Goal: Task Accomplishment & Management: Use online tool/utility

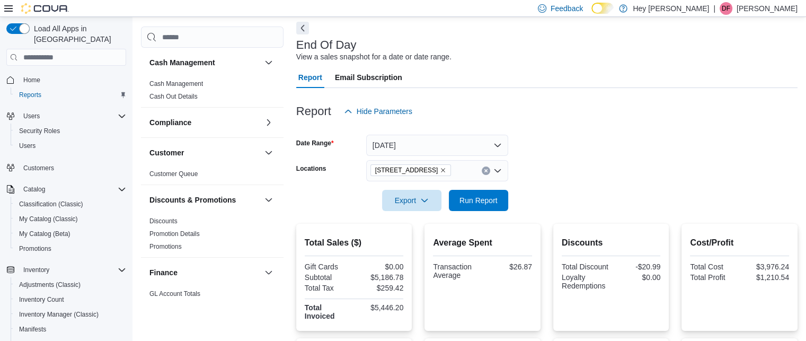
scroll to position [172, 0]
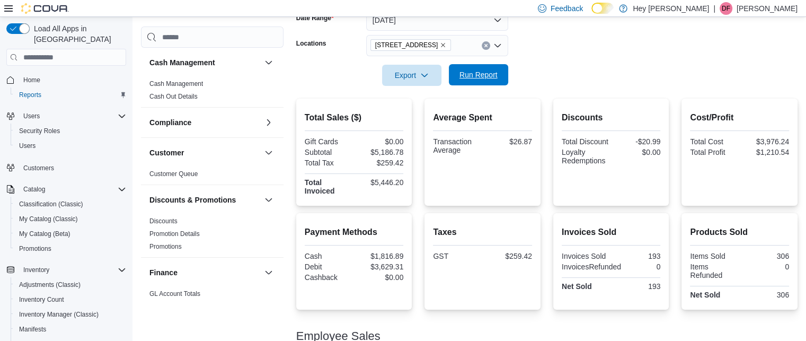
click at [471, 77] on span "Run Report" at bounding box center [479, 74] width 38 height 11
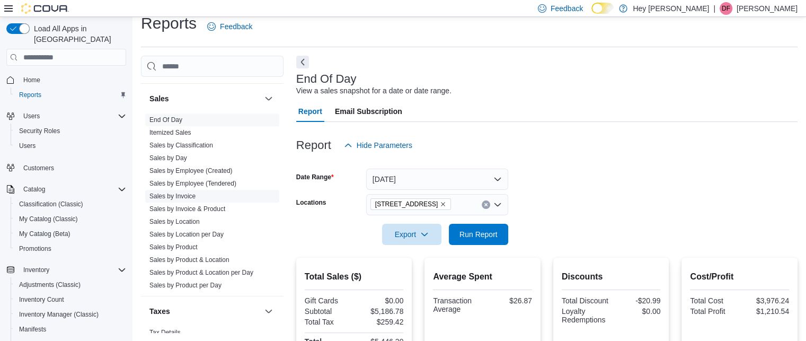
scroll to position [636, 0]
click at [184, 216] on span "Sales by Location" at bounding box center [174, 220] width 50 height 8
click at [184, 222] on link "Sales by Location" at bounding box center [174, 219] width 50 height 7
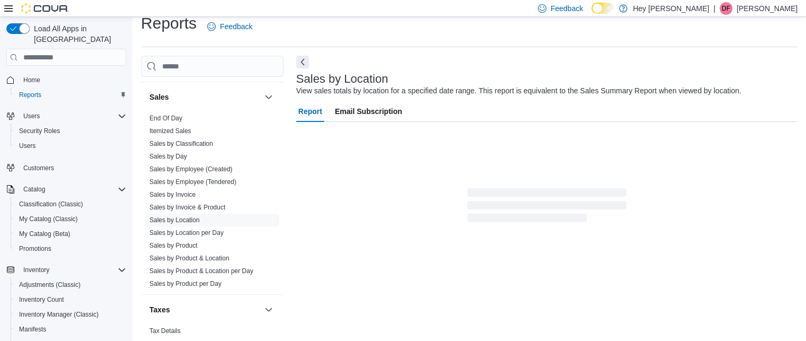
scroll to position [24, 0]
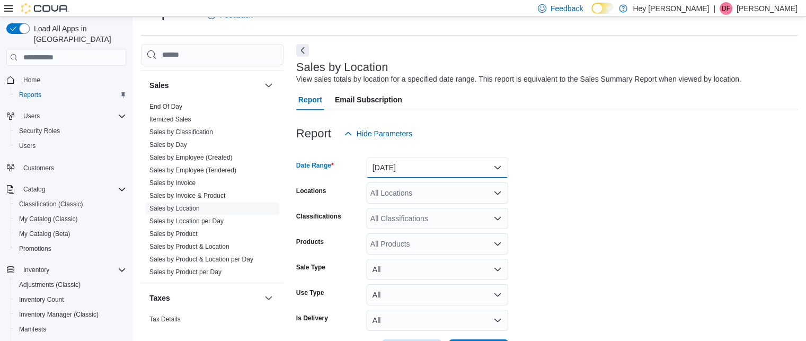
click at [390, 160] on button "Yesterday" at bounding box center [437, 167] width 142 height 21
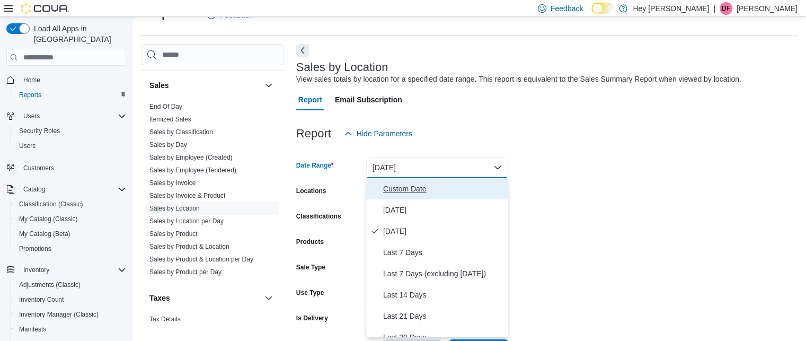
click at [389, 186] on span "Custom Date" at bounding box center [443, 188] width 121 height 13
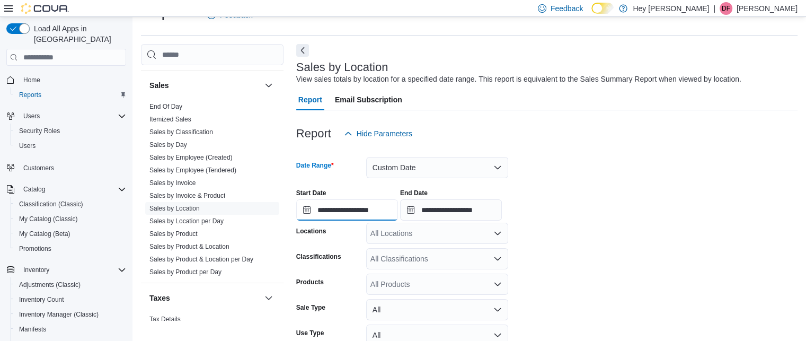
click at [350, 204] on input "**********" at bounding box center [347, 209] width 102 height 21
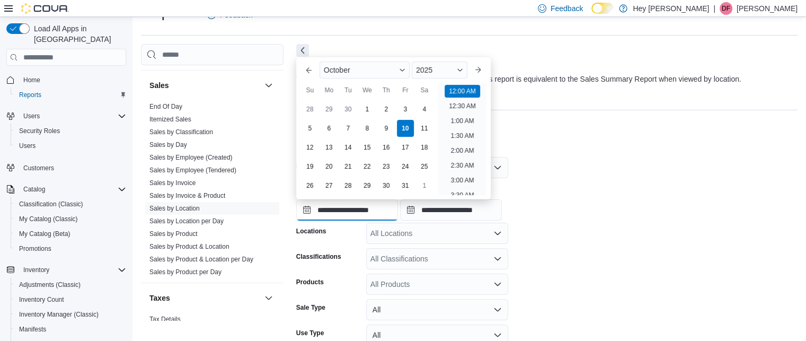
scroll to position [33, 0]
drag, startPoint x: 305, startPoint y: 122, endPoint x: 351, endPoint y: 131, distance: 47.4
click at [305, 124] on div "5" at bounding box center [310, 128] width 17 height 17
type input "**********"
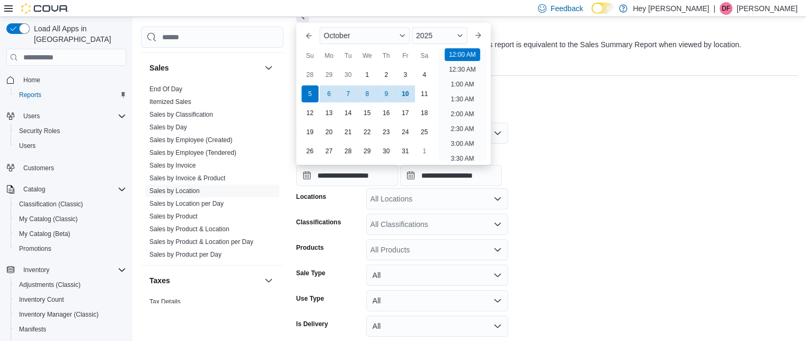
scroll to position [77, 0]
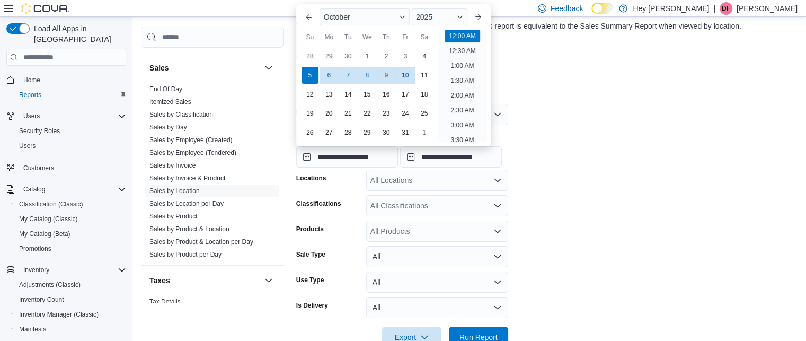
drag, startPoint x: 554, startPoint y: 177, endPoint x: 551, endPoint y: 188, distance: 11.6
click at [554, 178] on form "**********" at bounding box center [546, 219] width 501 height 257
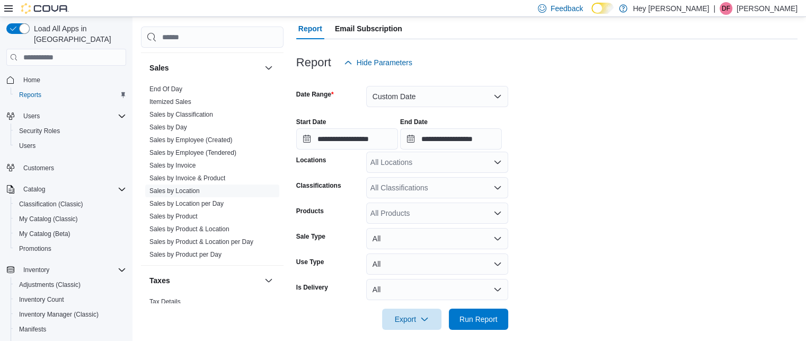
scroll to position [105, 0]
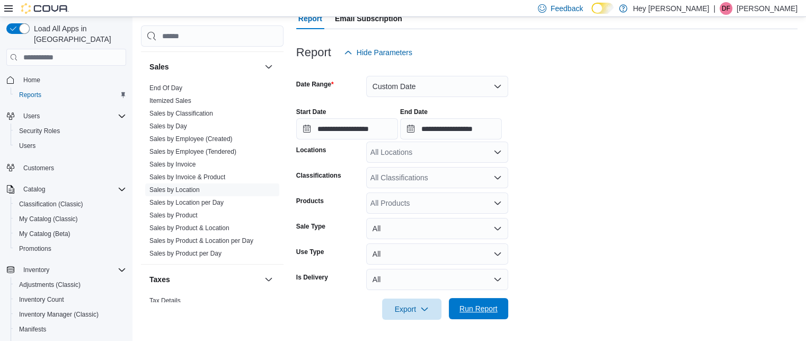
click at [500, 307] on span "Run Report" at bounding box center [478, 308] width 47 height 21
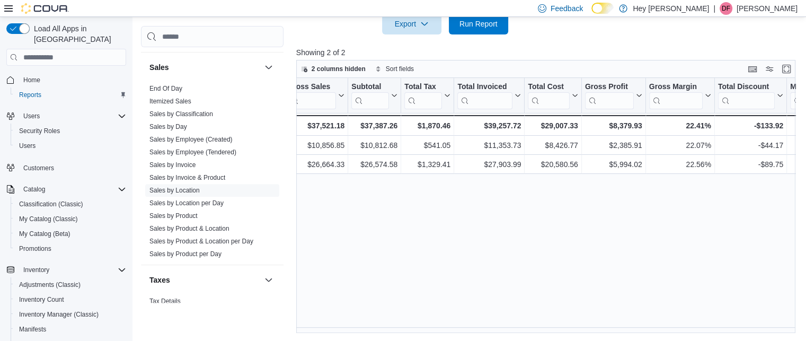
scroll to position [0, 377]
